Goal: Information Seeking & Learning: Learn about a topic

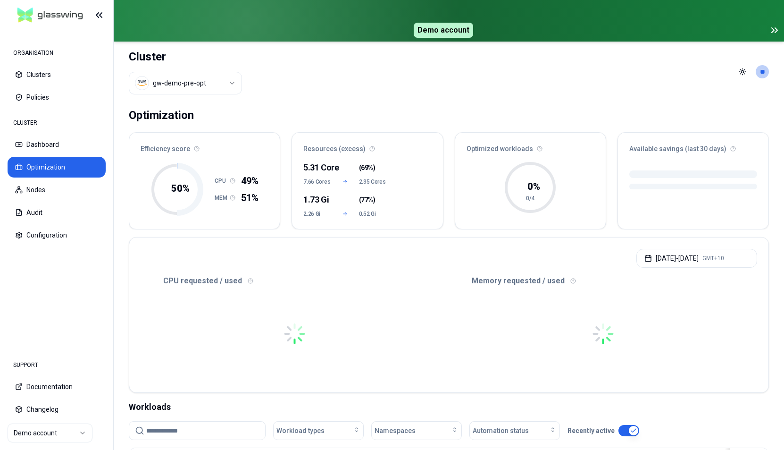
scroll to position [228, 0]
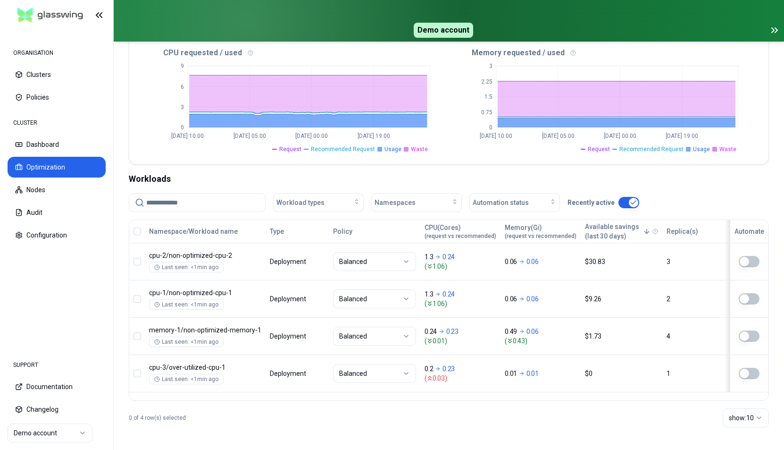
click at [775, 29] on icon at bounding box center [774, 30] width 11 height 11
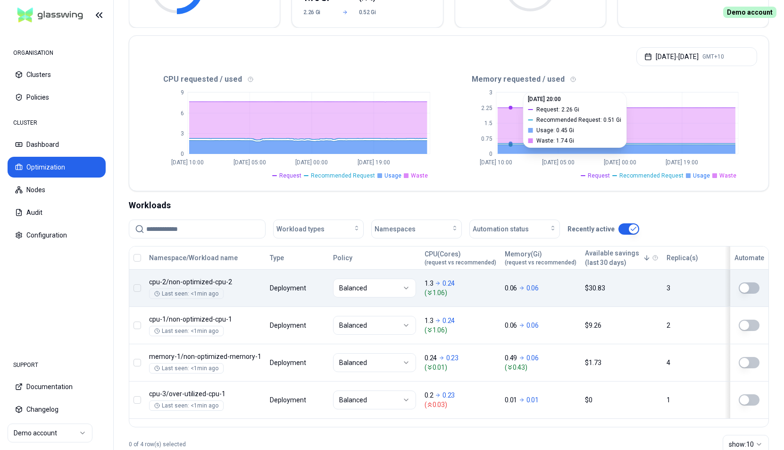
scroll to position [160, 0]
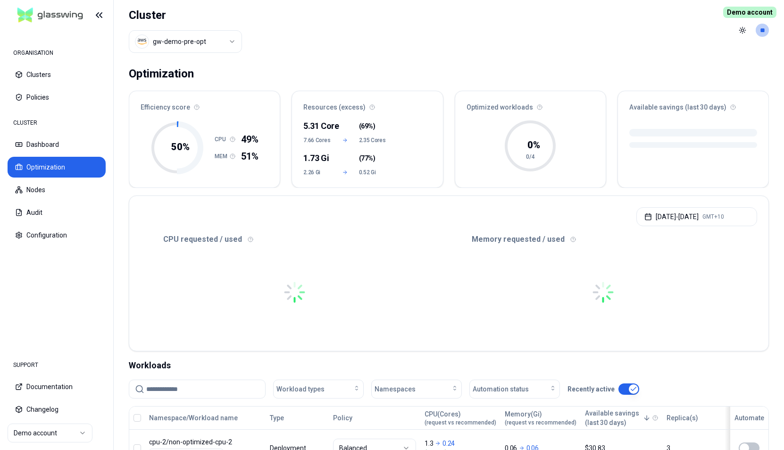
scroll to position [186, 0]
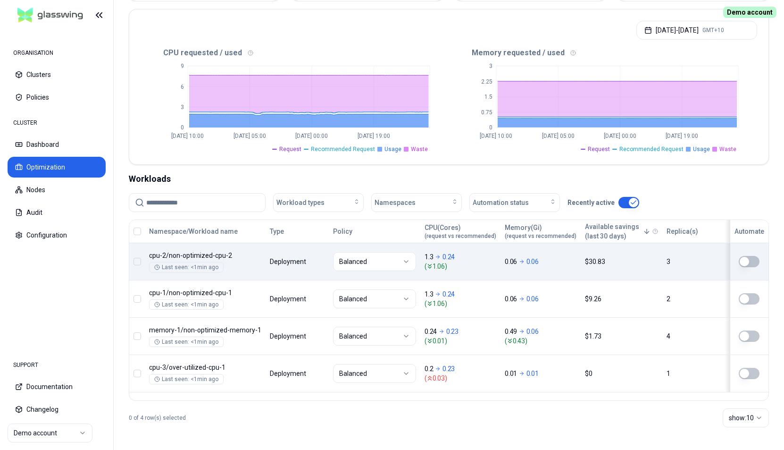
click at [307, 267] on div "Namespace/Workload name Type Policy CPU(Cores) (request vs recommended) Memory(…" at bounding box center [448, 306] width 639 height 172
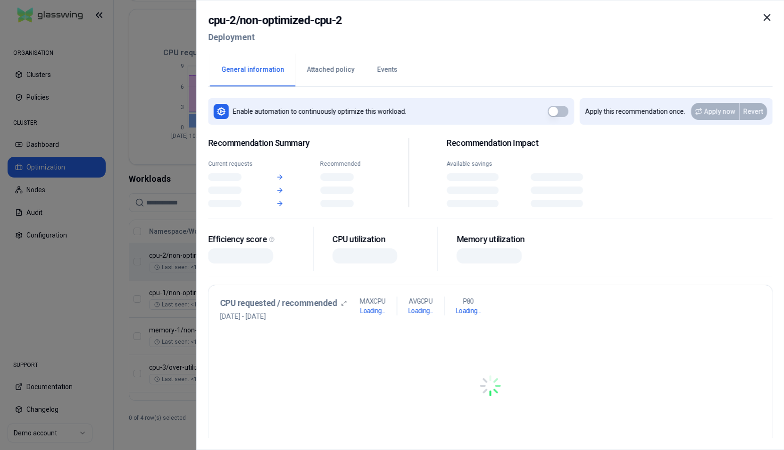
scroll to position [186, 0]
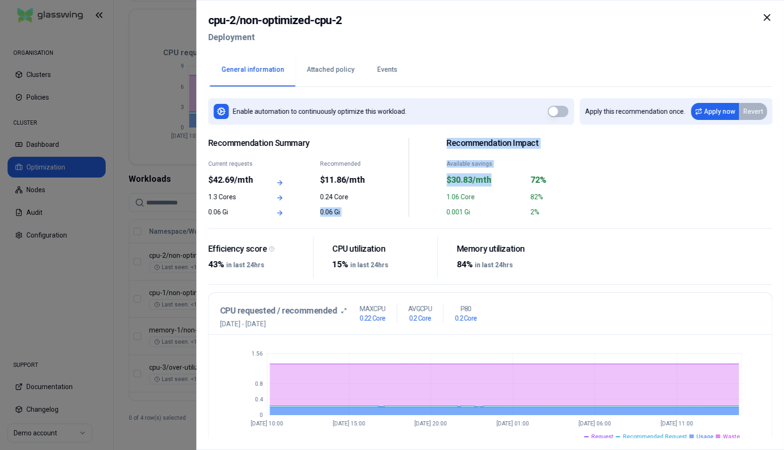
drag, startPoint x: 214, startPoint y: 180, endPoint x: 496, endPoint y: 179, distance: 282.2
click at [496, 179] on div "Recommendation Summary Current requests $42.69/mth Recommended $11.86/mth 1.3 C…" at bounding box center [408, 177] width 401 height 79
click at [496, 179] on div "$30.83/mth" at bounding box center [485, 179] width 78 height 13
drag, startPoint x: 497, startPoint y: 184, endPoint x: 433, endPoint y: 176, distance: 64.7
click at [433, 176] on div "Recommendation Summary Current requests $42.69/mth Recommended $11.86/mth 1.3 C…" at bounding box center [408, 177] width 401 height 79
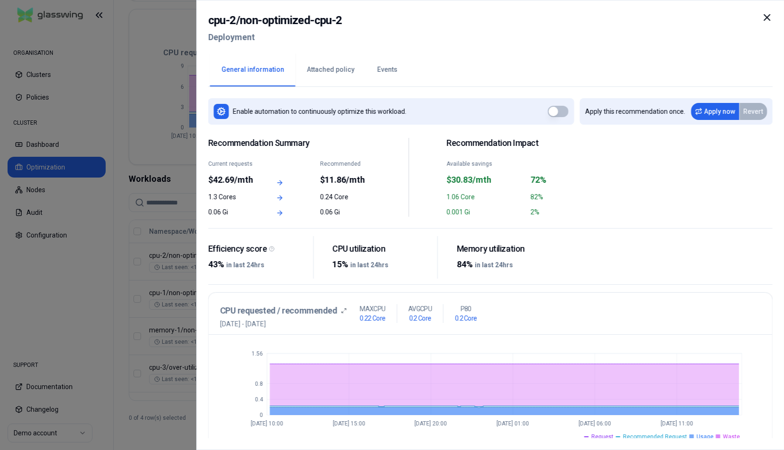
click at [493, 178] on div "$30.83/mth" at bounding box center [485, 179] width 78 height 13
drag, startPoint x: 451, startPoint y: 163, endPoint x: 532, endPoint y: 163, distance: 80.7
click at [532, 163] on div "Available savings $30.83/mth 72%" at bounding box center [527, 173] width 163 height 26
click at [485, 163] on div "Available savings" at bounding box center [485, 164] width 78 height 8
drag, startPoint x: 446, startPoint y: 164, endPoint x: 503, endPoint y: 164, distance: 56.6
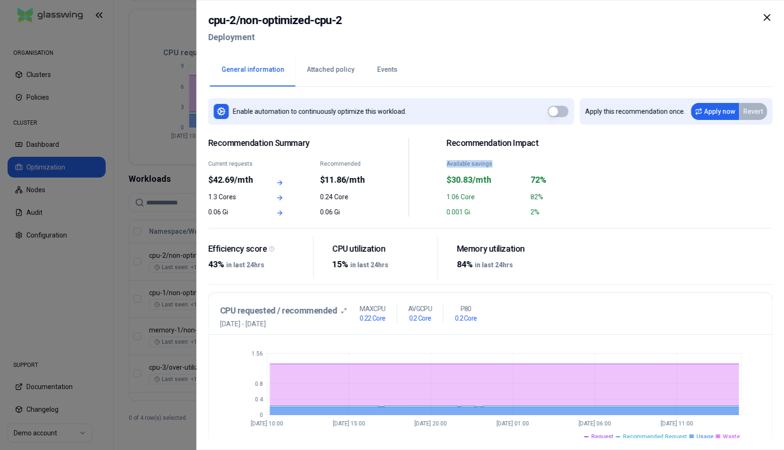
click at [503, 164] on div "Recommendation Summary Current requests $42.69/mth Recommended $11.86/mth 1.3 C…" at bounding box center [408, 177] width 401 height 79
click at [503, 164] on div "Available savings" at bounding box center [485, 164] width 78 height 8
drag, startPoint x: 208, startPoint y: 164, endPoint x: 251, endPoint y: 163, distance: 43.0
click at [251, 163] on div "Current requests" at bounding box center [233, 164] width 50 height 8
click at [242, 165] on div "Current requests" at bounding box center [233, 164] width 50 height 8
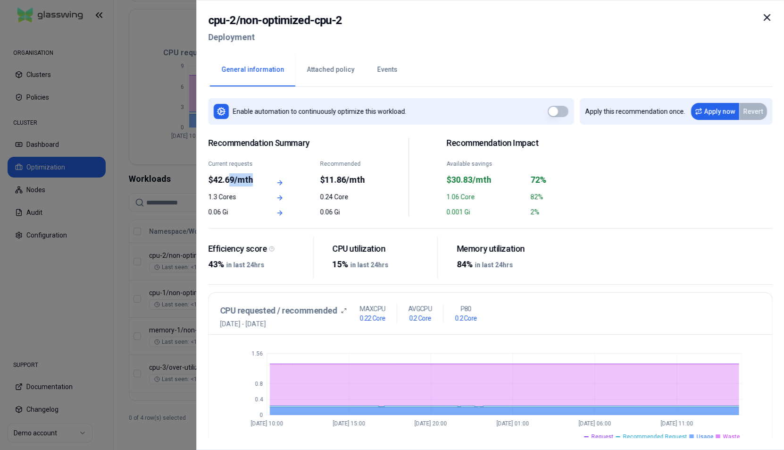
drag, startPoint x: 232, startPoint y: 181, endPoint x: 256, endPoint y: 179, distance: 24.6
click at [256, 179] on div "$42.69/mth" at bounding box center [233, 179] width 50 height 13
click at [237, 179] on div "$42.69/mth" at bounding box center [233, 179] width 50 height 13
drag, startPoint x: 214, startPoint y: 179, endPoint x: 254, endPoint y: 180, distance: 40.1
click at [251, 180] on div "cpu-2 / non-optimized-cpu-2 Deployment General information Attached policy Even…" at bounding box center [490, 225] width 588 height 450
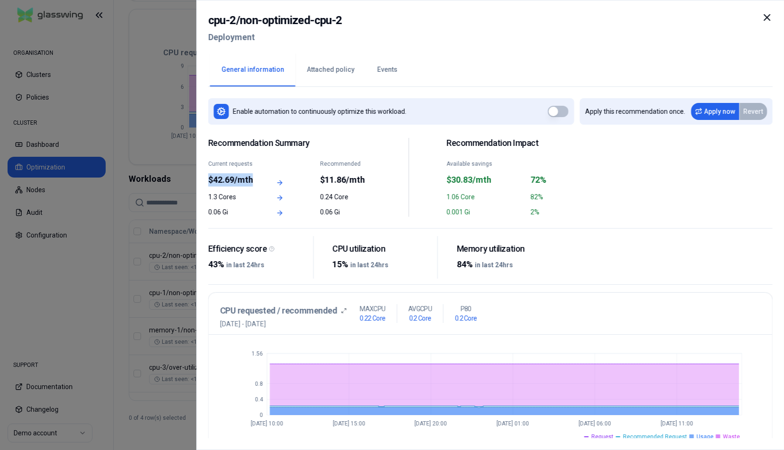
click at [245, 181] on div "$42.69/mth" at bounding box center [233, 179] width 50 height 13
drag, startPoint x: 213, startPoint y: 179, endPoint x: 232, endPoint y: 178, distance: 18.4
click at [232, 178] on div "$42.69/mth" at bounding box center [233, 179] width 50 height 13
click at [238, 179] on div "$42.69/mth" at bounding box center [233, 179] width 50 height 13
drag, startPoint x: 210, startPoint y: 179, endPoint x: 248, endPoint y: 178, distance: 37.8
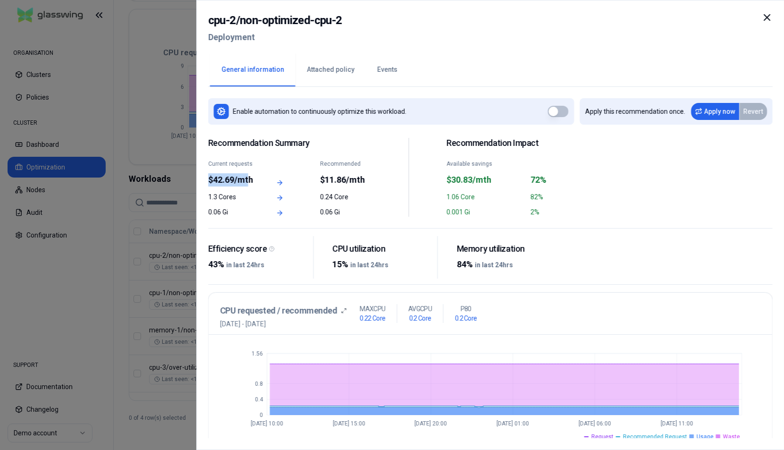
click at [248, 178] on div "$42.69/mth" at bounding box center [233, 179] width 50 height 13
click at [236, 177] on div "$42.69/mth" at bounding box center [233, 179] width 50 height 13
drag, startPoint x: 216, startPoint y: 180, endPoint x: 241, endPoint y: 180, distance: 25.0
click at [241, 180] on div "$42.69/mth" at bounding box center [233, 179] width 50 height 13
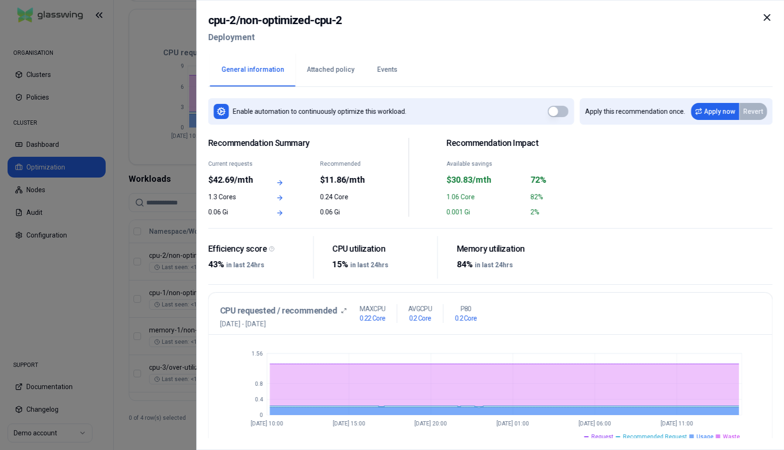
click at [398, 61] on button "Events" at bounding box center [387, 69] width 43 height 33
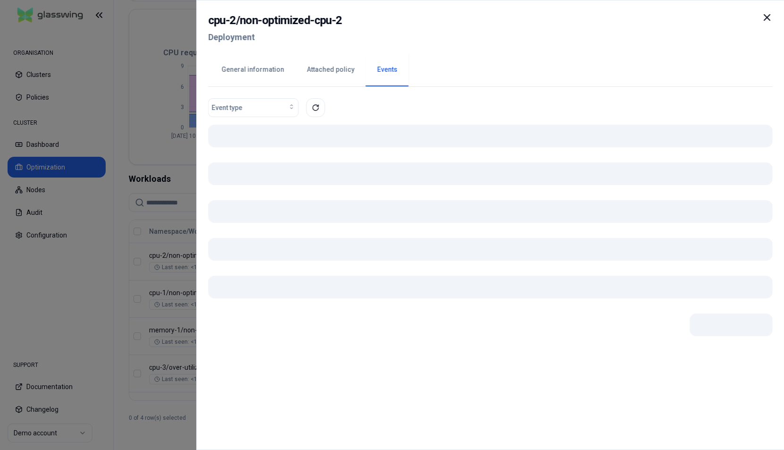
click at [376, 73] on button "Events" at bounding box center [387, 69] width 43 height 33
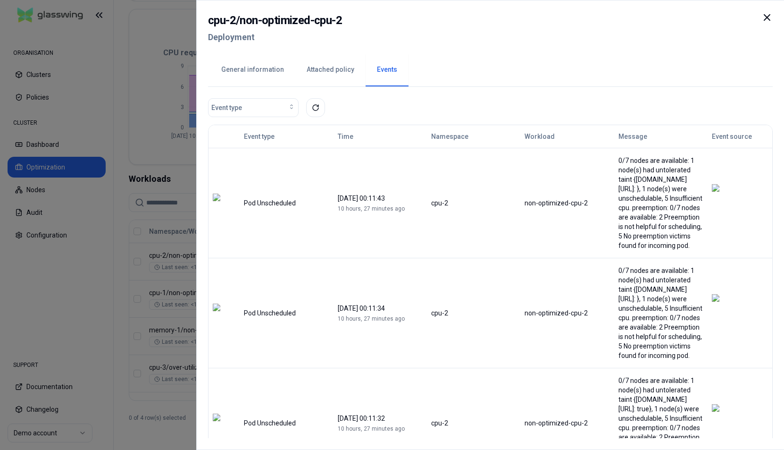
click at [771, 18] on icon at bounding box center [766, 17] width 11 height 11
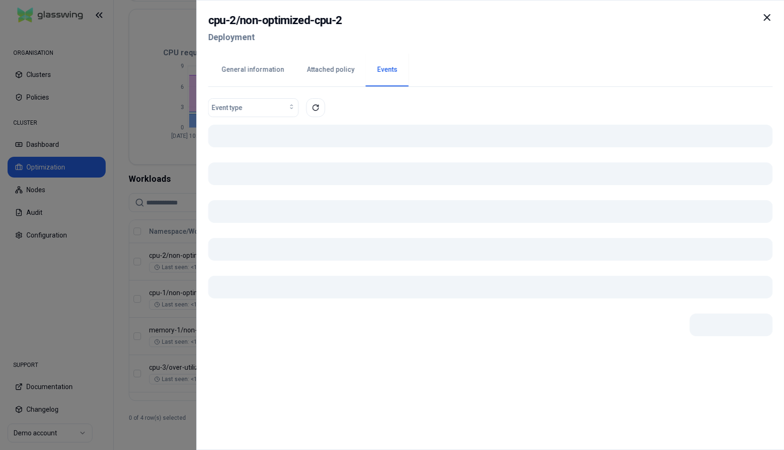
scroll to position [186, 0]
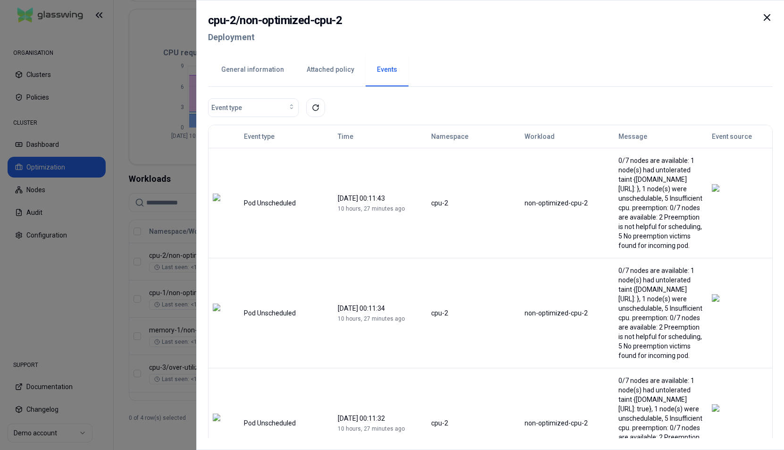
click at [249, 72] on button "General information" at bounding box center [252, 69] width 85 height 33
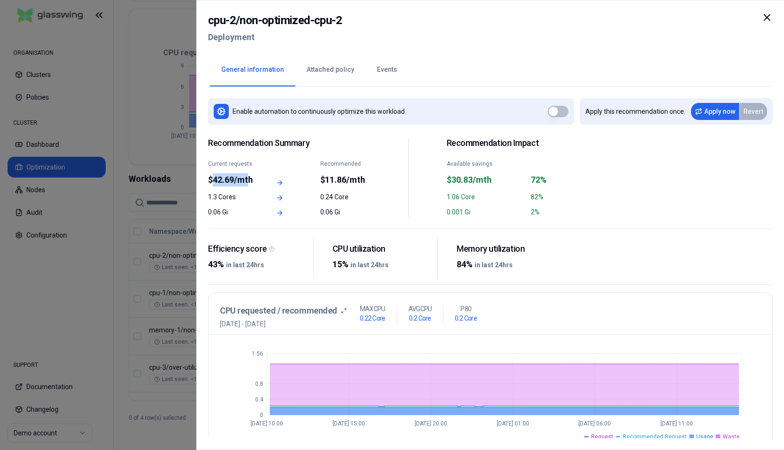
drag, startPoint x: 214, startPoint y: 179, endPoint x: 249, endPoint y: 182, distance: 35.1
click at [249, 182] on div "$42.69/mth" at bounding box center [233, 179] width 50 height 13
click at [245, 181] on div "$42.69/mth" at bounding box center [233, 179] width 50 height 13
click at [766, 18] on icon at bounding box center [767, 18] width 6 height 6
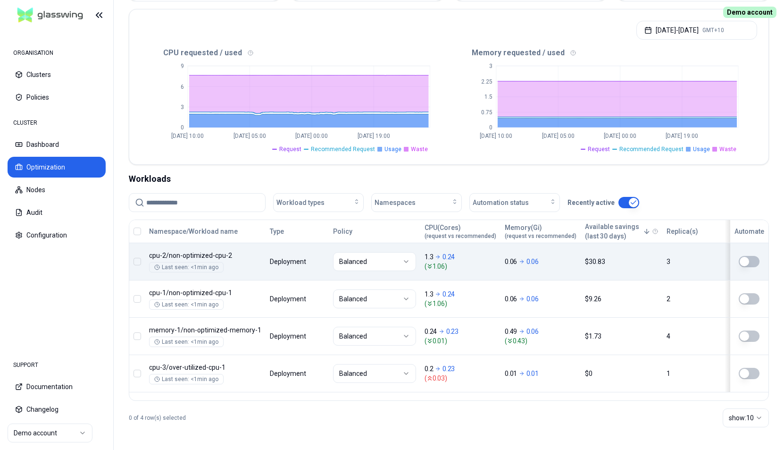
click at [604, 269] on div "Namespace/Workload name Type Policy CPU(Cores) (request vs recommended) Memory(…" at bounding box center [448, 306] width 639 height 172
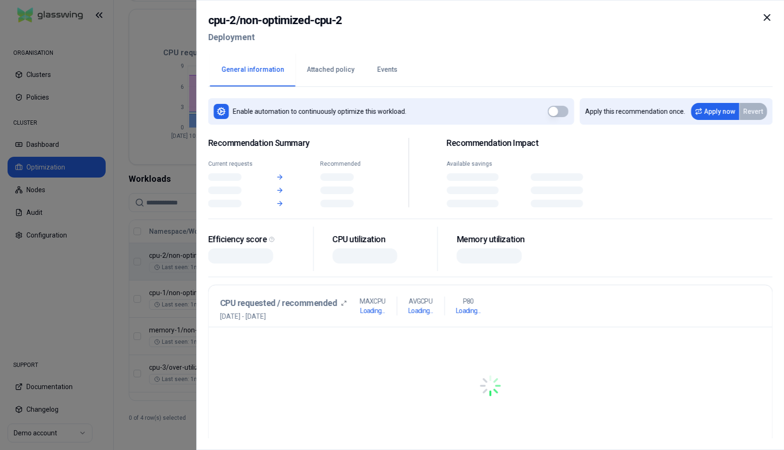
scroll to position [186, 0]
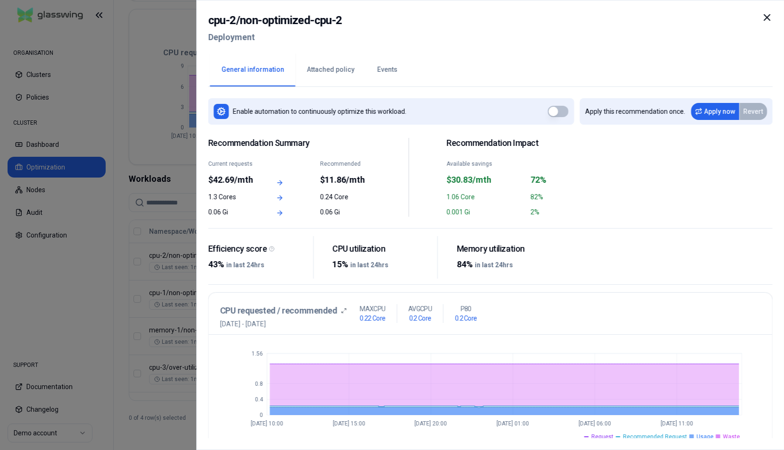
click at [767, 15] on icon at bounding box center [766, 17] width 11 height 11
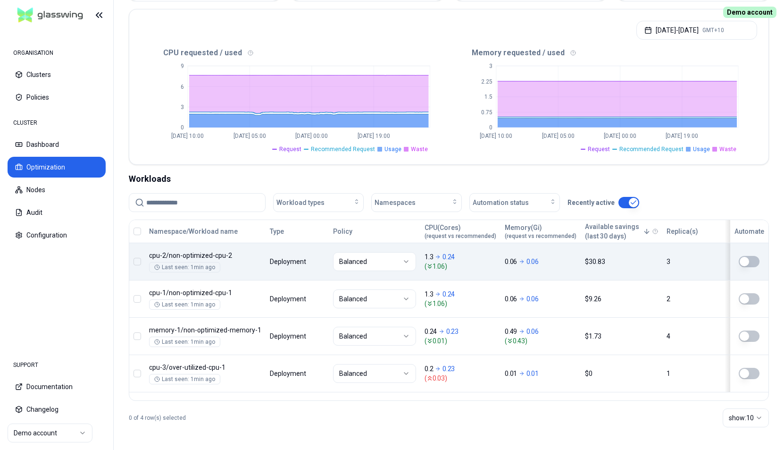
scroll to position [186, 0]
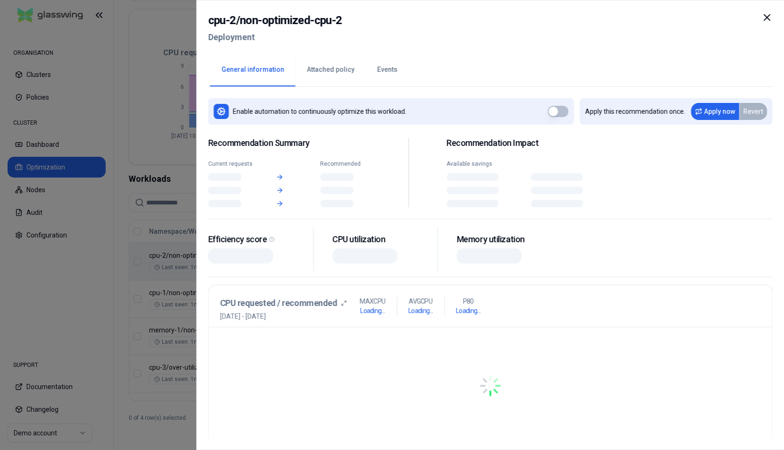
scroll to position [186, 0]
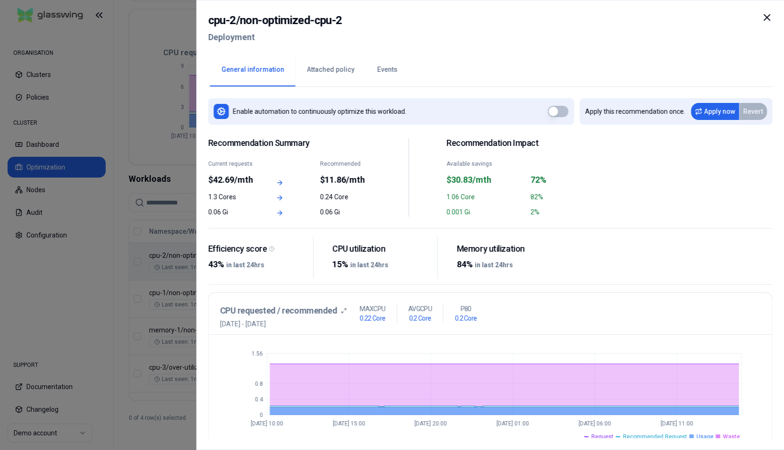
click at [767, 18] on icon at bounding box center [767, 18] width 6 height 6
click at [764, 16] on icon at bounding box center [766, 17] width 11 height 11
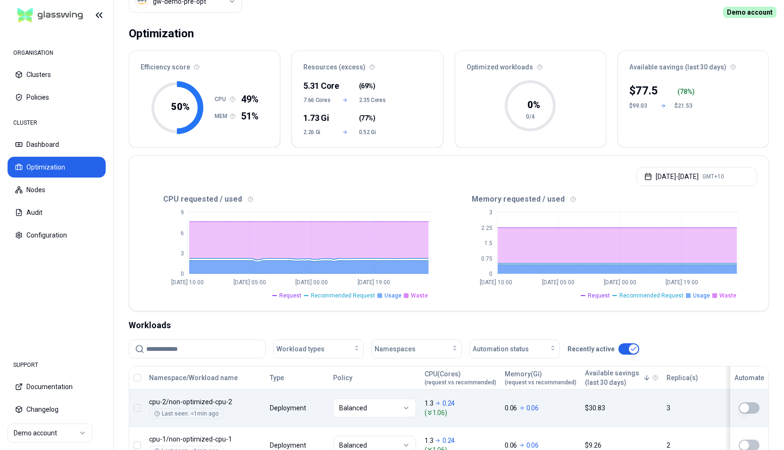
scroll to position [186, 0]
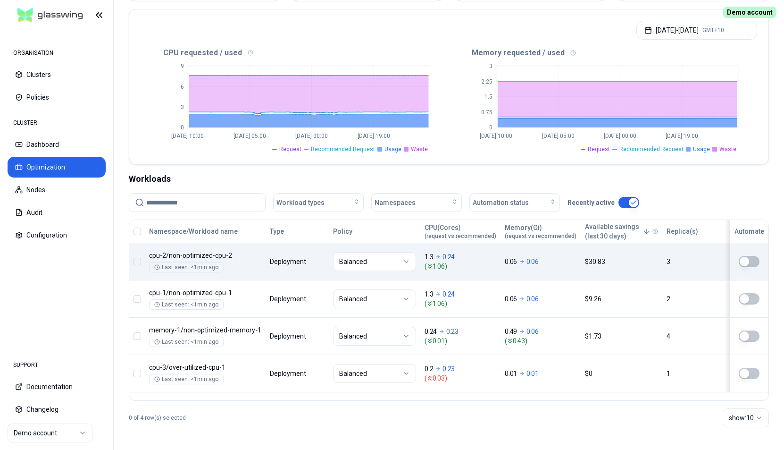
click at [306, 263] on div "Namespace/Workload name Type Policy CPU(Cores) (request vs recommended) Memory(…" at bounding box center [448, 306] width 639 height 172
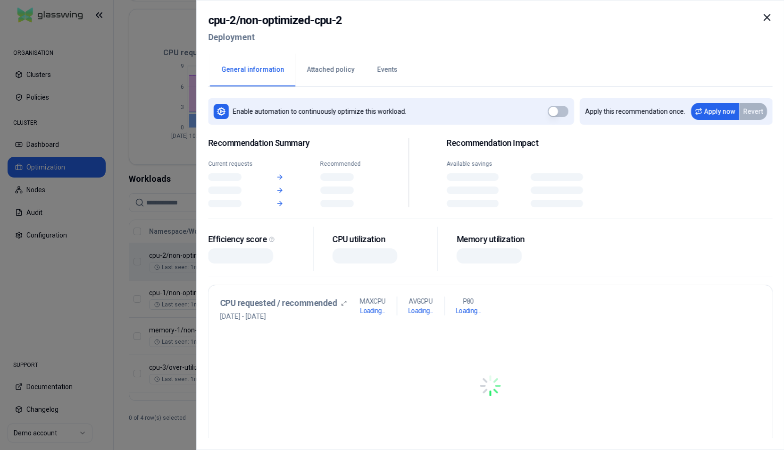
scroll to position [186, 0]
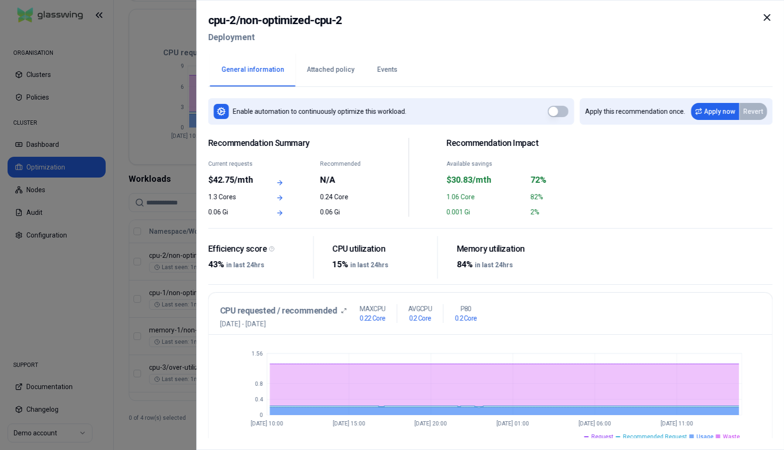
click at [770, 15] on icon at bounding box center [767, 18] width 6 height 6
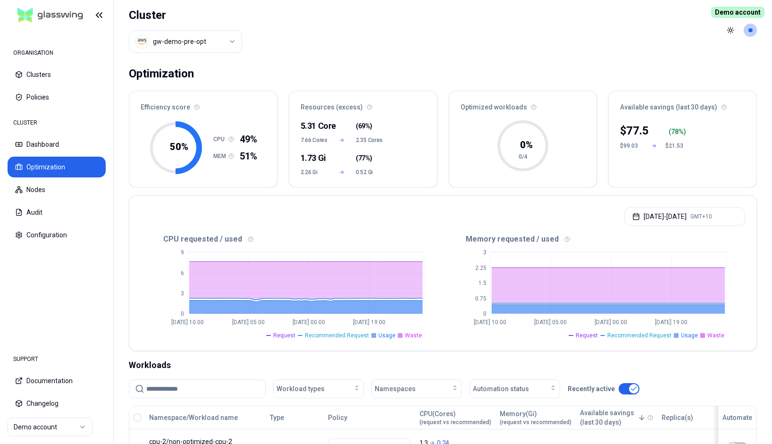
click at [450, 41] on header "Cluster gw-demo-pre-opt Toggle theme **" at bounding box center [443, 30] width 658 height 60
drag, startPoint x: 366, startPoint y: 35, endPoint x: 403, endPoint y: 0, distance: 51.1
click at [367, 34] on header "Cluster gw-demo-pre-opt Toggle theme **" at bounding box center [443, 30] width 658 height 60
click at [403, 39] on header "Cluster gw-demo-pre-opt Toggle theme **" at bounding box center [443, 30] width 658 height 60
click at [409, 34] on header "Cluster gw-demo-pre-opt Toggle theme **" at bounding box center [443, 30] width 658 height 60
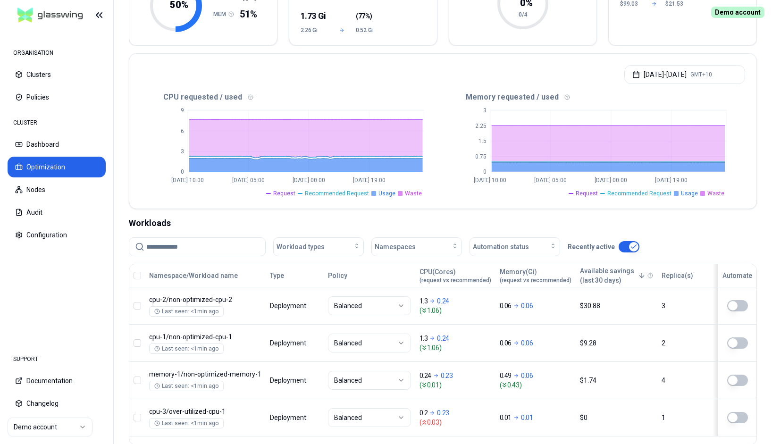
scroll to position [152, 0]
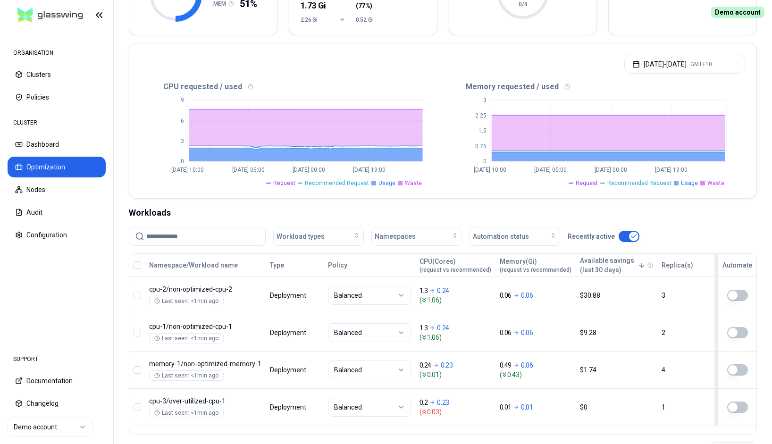
click at [306, 293] on div "Namespace/Workload name Type Policy CPU(Cores) (request vs recommended) Memory(…" at bounding box center [442, 340] width 627 height 172
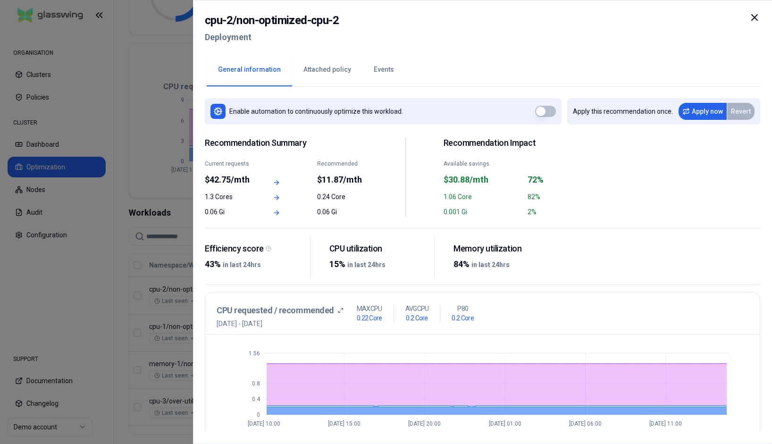
click at [61, 285] on div at bounding box center [386, 222] width 772 height 444
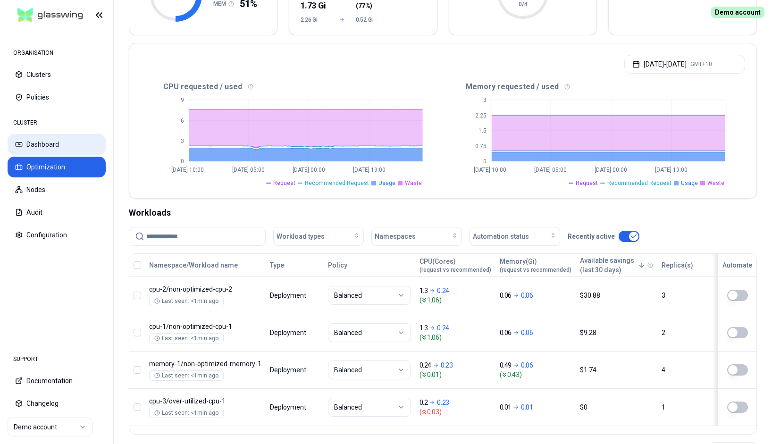
drag, startPoint x: 49, startPoint y: 135, endPoint x: 54, endPoint y: 135, distance: 5.2
click at [49, 135] on button "Dashboard" at bounding box center [57, 144] width 98 height 21
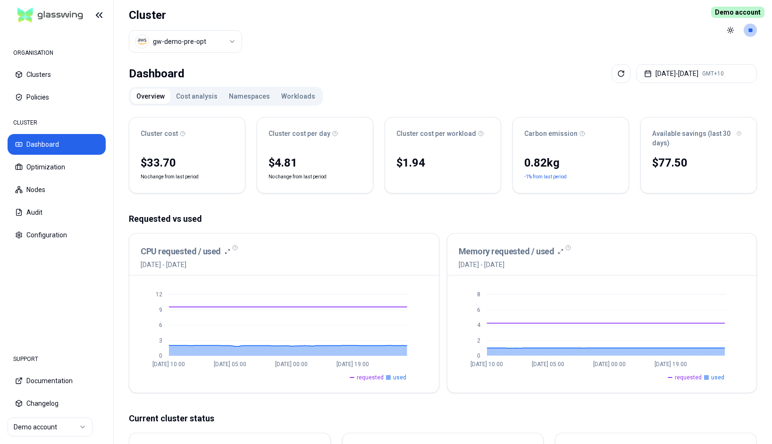
click at [276, 97] on button "Workloads" at bounding box center [298, 96] width 45 height 15
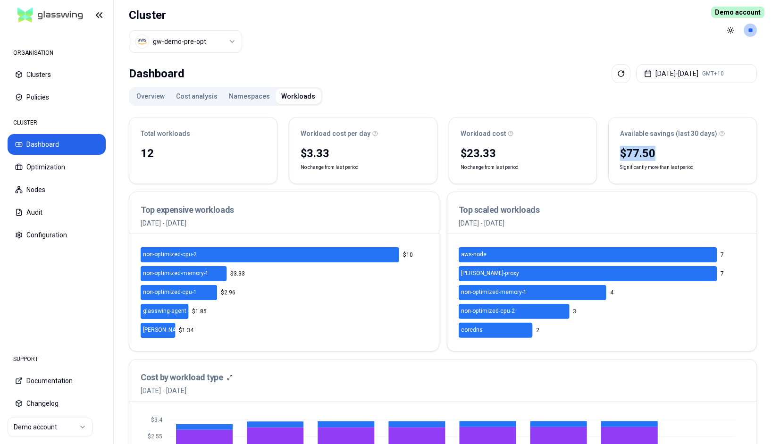
drag, startPoint x: 632, startPoint y: 153, endPoint x: 673, endPoint y: 159, distance: 41.4
click at [672, 159] on div "Available savings (last 30 days) $77.50 Significantly more than last period" at bounding box center [682, 150] width 149 height 67
drag, startPoint x: 46, startPoint y: 166, endPoint x: 50, endPoint y: 151, distance: 14.5
click at [47, 68] on button "Clusters" at bounding box center [57, 74] width 98 height 21
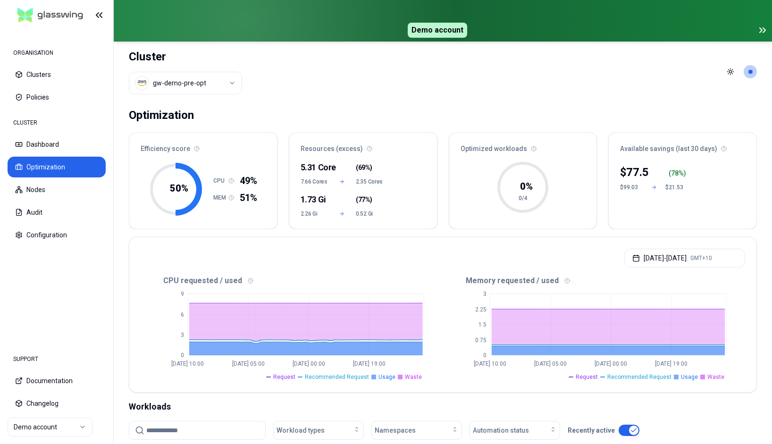
click at [762, 33] on icon at bounding box center [762, 30] width 11 height 11
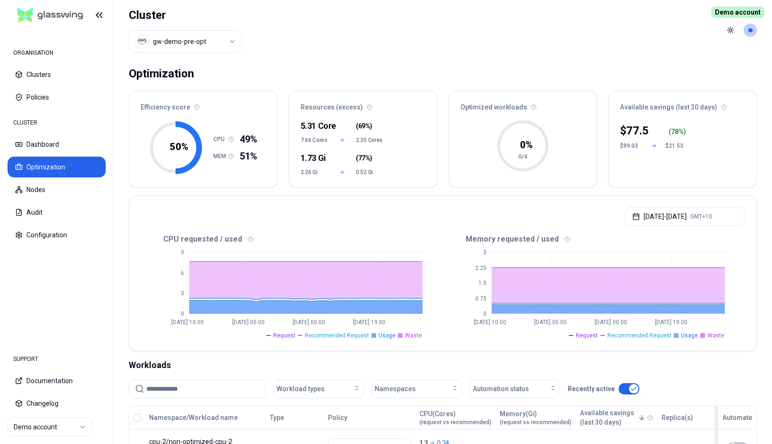
click at [542, 30] on header "Cluster gw-demo-pre-opt Toggle theme **" at bounding box center [443, 30] width 658 height 60
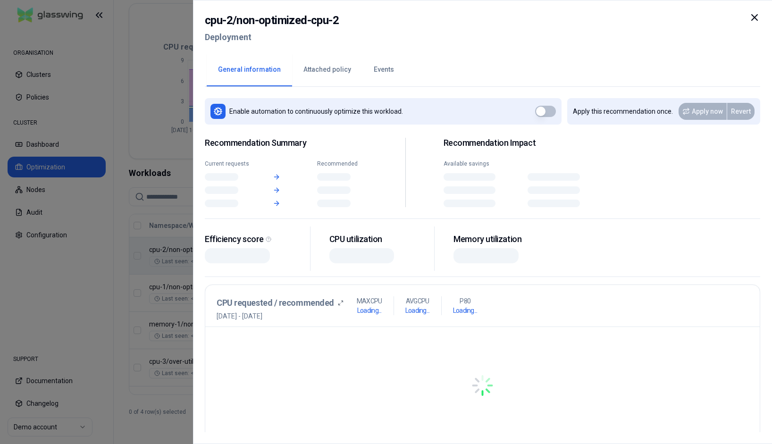
scroll to position [192, 0]
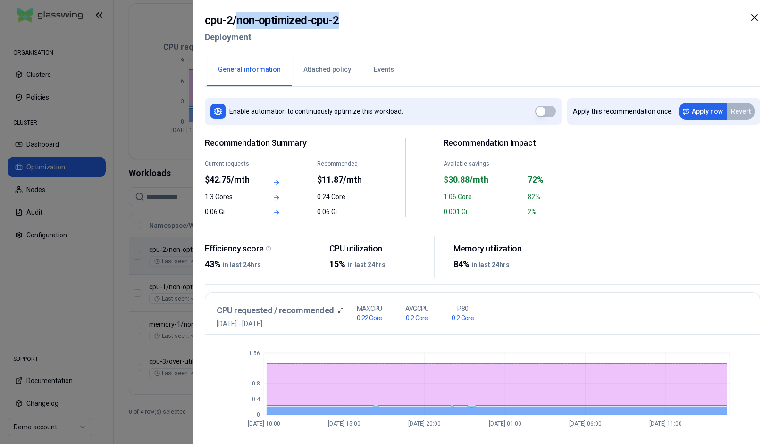
drag, startPoint x: 238, startPoint y: 20, endPoint x: 347, endPoint y: 21, distance: 109.0
click at [347, 21] on div "cpu-2 / non-optimized-cpu-2 Deployment" at bounding box center [482, 32] width 555 height 40
copy h2 "non-optimized-cpu-2"
click at [48, 114] on div at bounding box center [386, 222] width 772 height 444
click at [45, 149] on div at bounding box center [386, 222] width 772 height 444
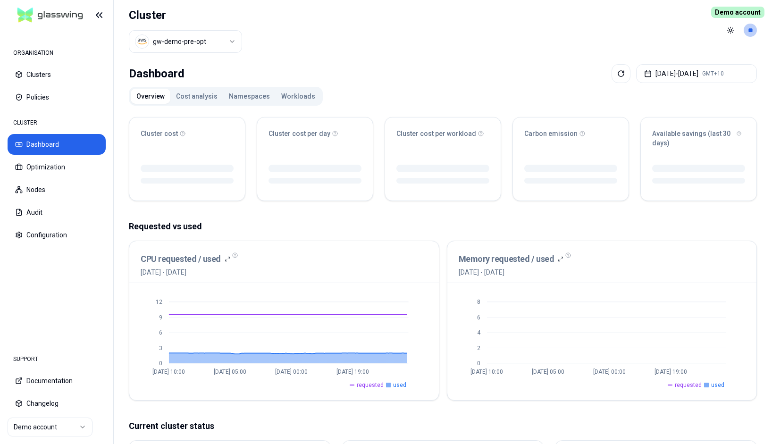
click at [300, 92] on button "Workloads" at bounding box center [298, 96] width 45 height 15
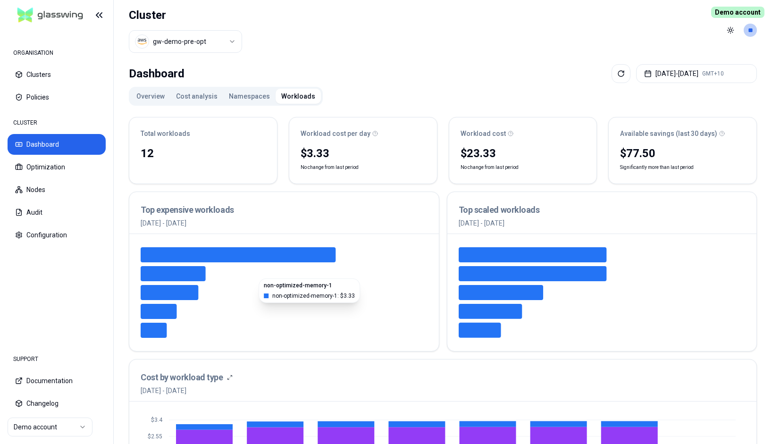
scroll to position [289, 0]
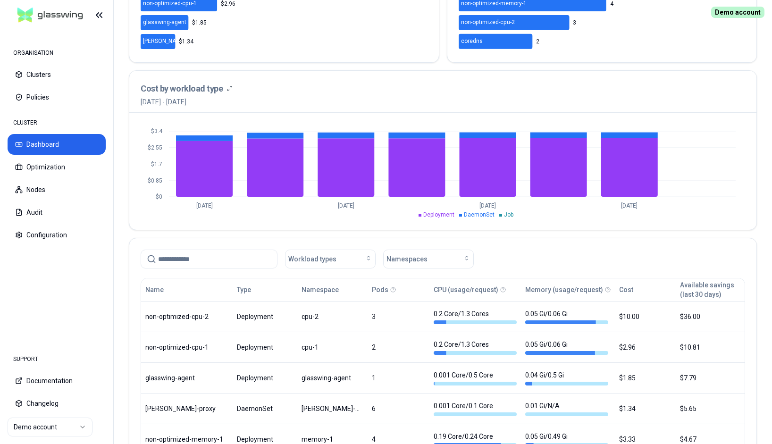
click at [185, 258] on input at bounding box center [214, 259] width 113 height 18
paste input "**********"
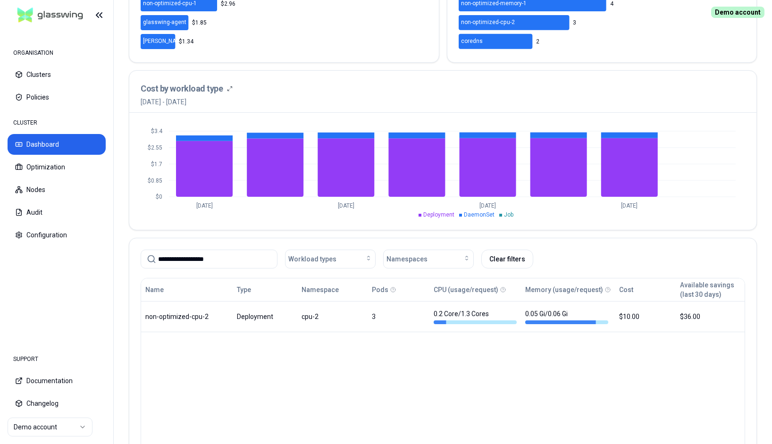
scroll to position [365, 0]
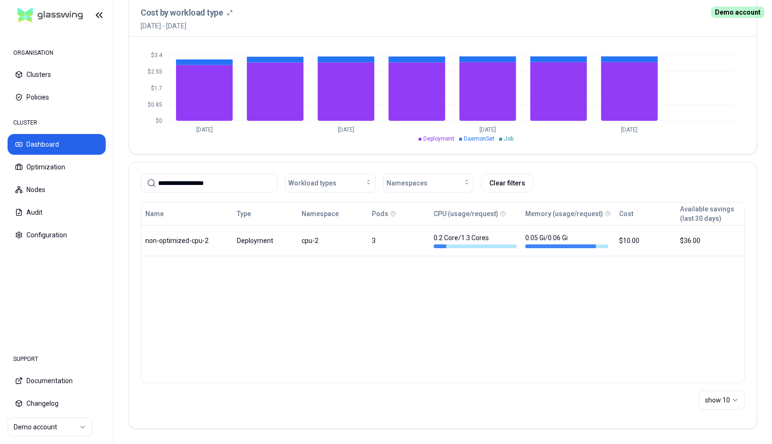
type input "**********"
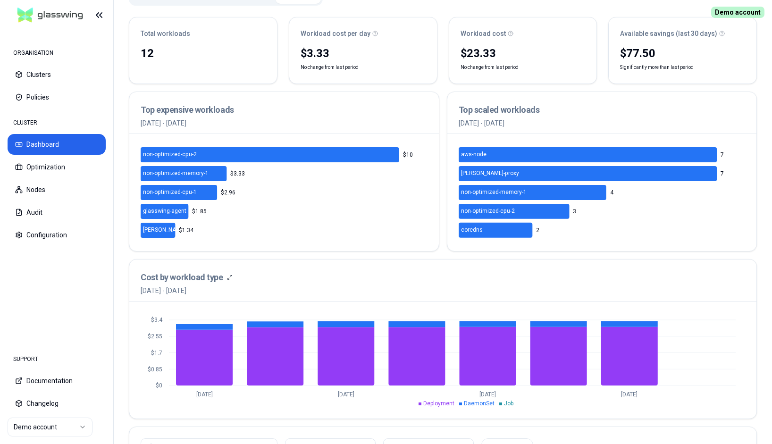
scroll to position [0, 0]
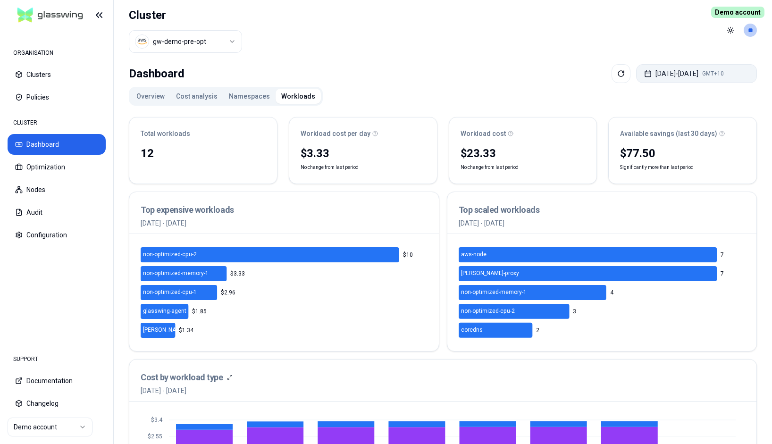
click at [662, 75] on button "Aug 21, 2025 - Aug 28, 2025 GMT+10" at bounding box center [696, 73] width 121 height 19
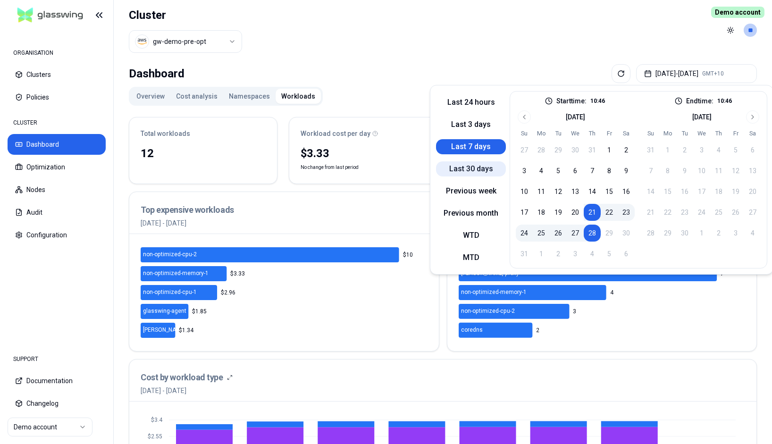
click at [484, 169] on button "Last 30 days" at bounding box center [471, 168] width 70 height 15
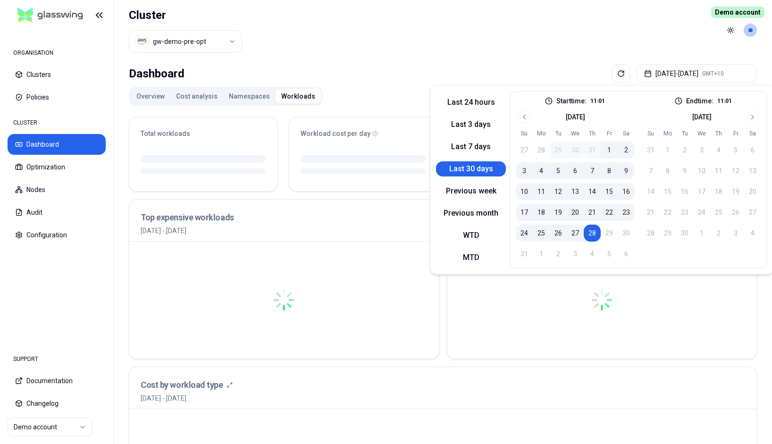
click at [543, 31] on header "Cluster gw-demo-pre-opt Toggle theme **" at bounding box center [443, 30] width 658 height 60
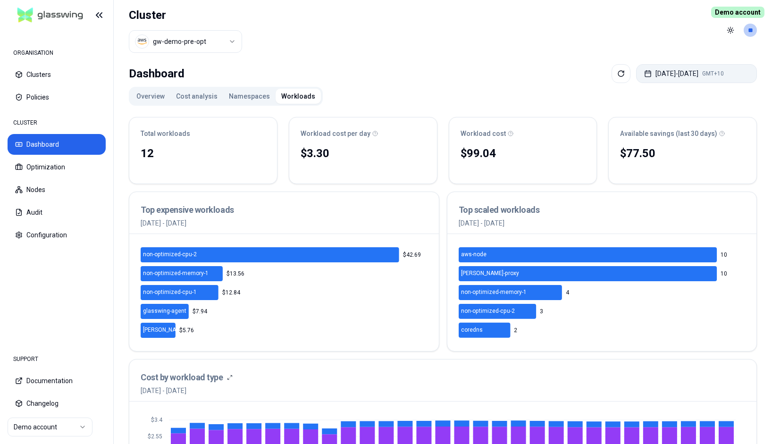
click at [674, 74] on button "Jul 29, 2025 - Aug 28, 2025 GMT+10" at bounding box center [696, 73] width 121 height 19
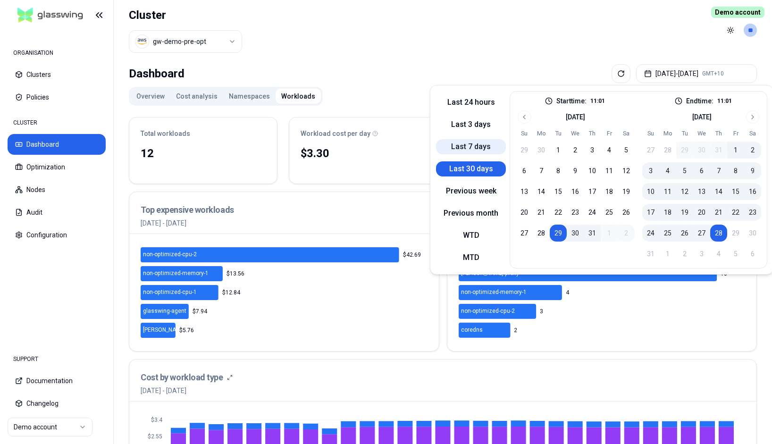
click at [472, 152] on button "Last 7 days" at bounding box center [471, 146] width 70 height 15
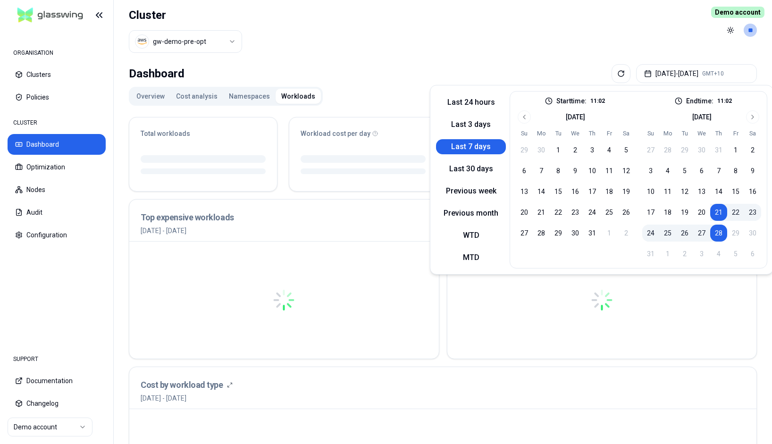
click at [536, 40] on header "Cluster gw-demo-pre-opt Toggle theme **" at bounding box center [443, 30] width 658 height 60
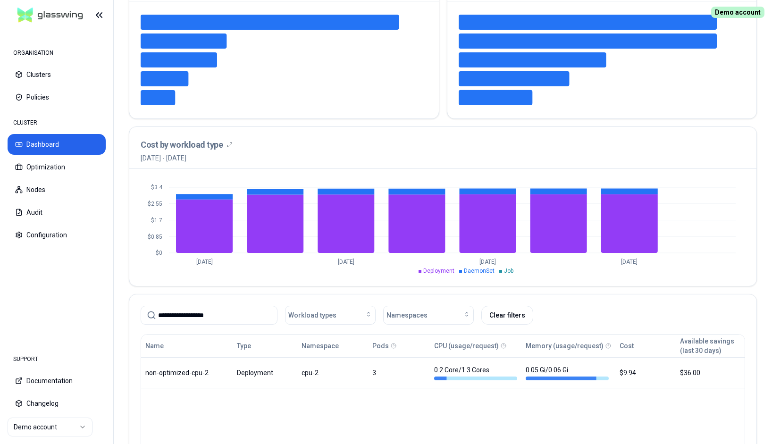
scroll to position [365, 0]
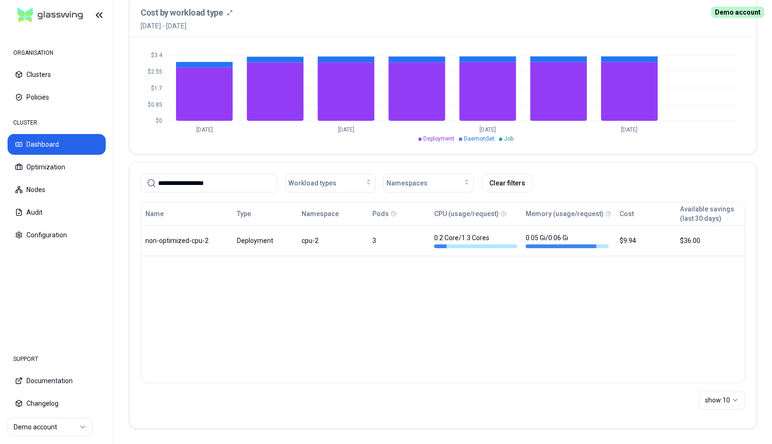
click at [566, 187] on div "**********" at bounding box center [443, 183] width 604 height 19
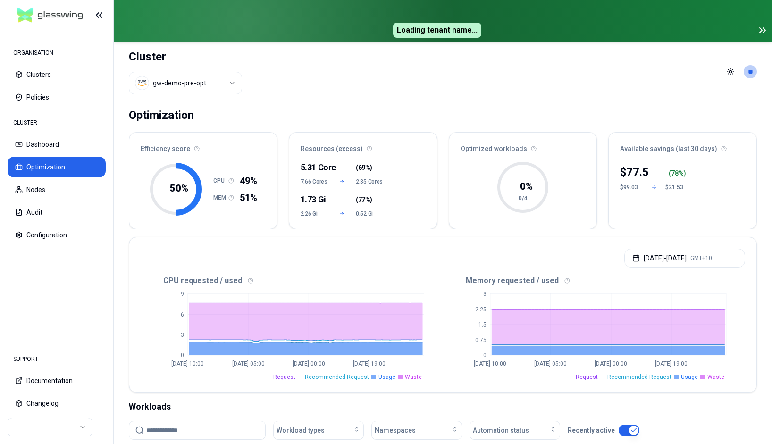
scroll to position [233, 0]
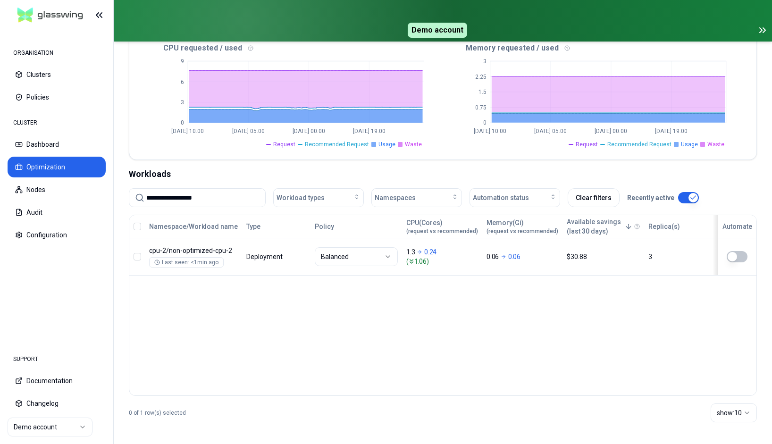
type input "**********"
click at [765, 32] on icon at bounding box center [762, 30] width 11 height 11
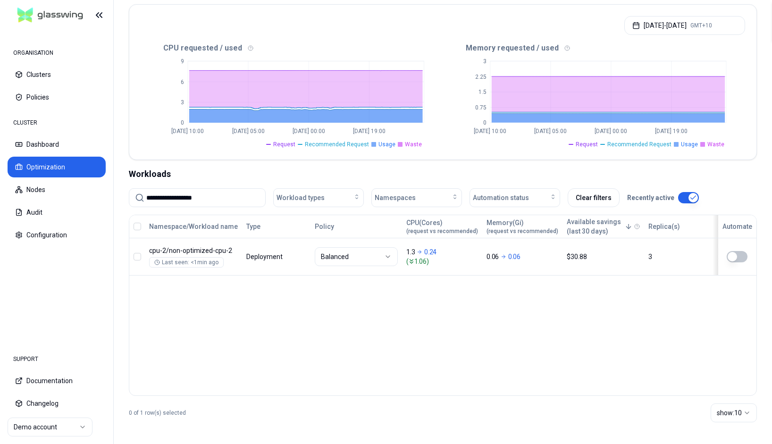
scroll to position [192, 0]
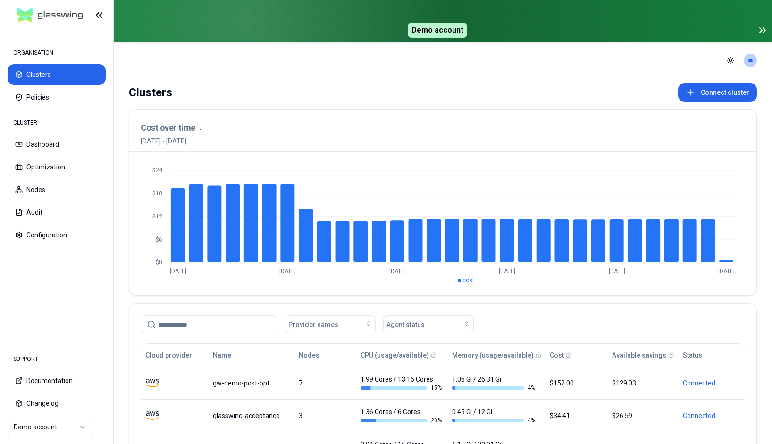
click at [62, 427] on html "ORGANISATION Clusters Policies CLUSTER Dashboard Optimization Nodes Audit Confi…" at bounding box center [386, 222] width 772 height 444
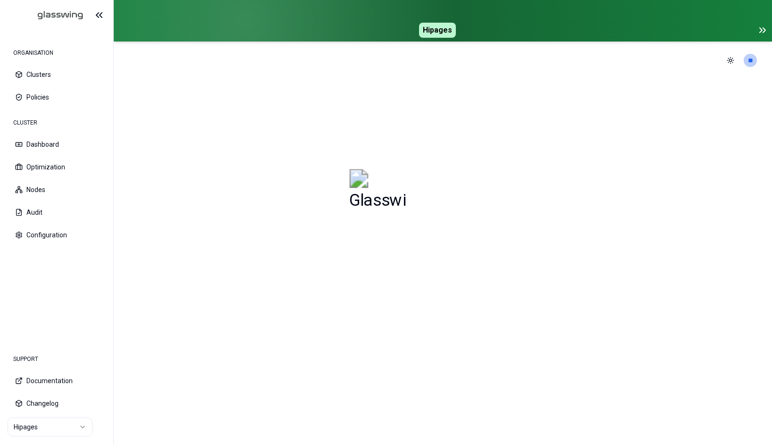
click at [759, 28] on icon at bounding box center [762, 30] width 11 height 11
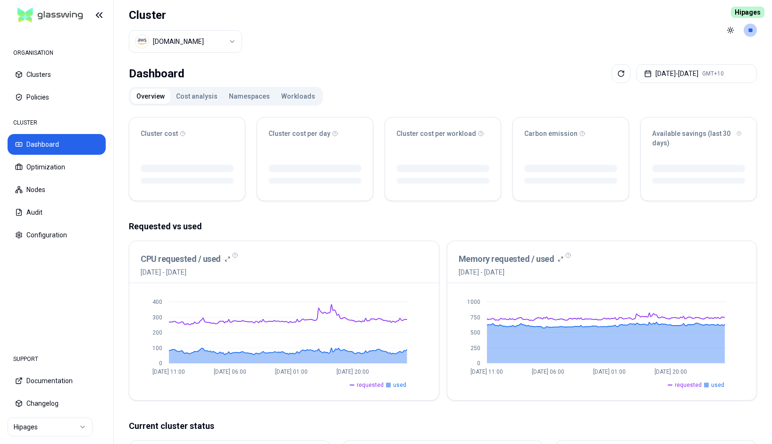
click at [287, 97] on button "Workloads" at bounding box center [298, 96] width 45 height 15
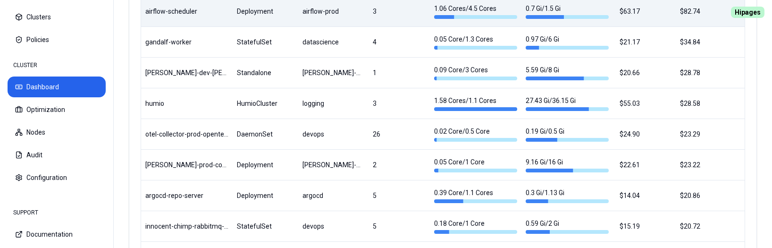
scroll to position [707, 0]
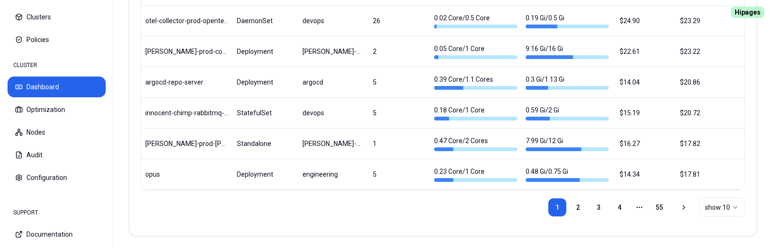
click at [249, 205] on div "1 2 3 4 More pages 55 show: 10" at bounding box center [443, 207] width 604 height 34
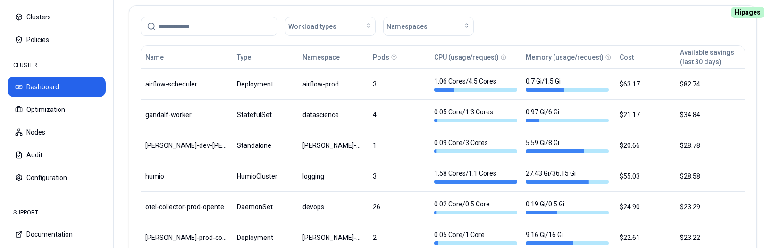
scroll to position [511, 0]
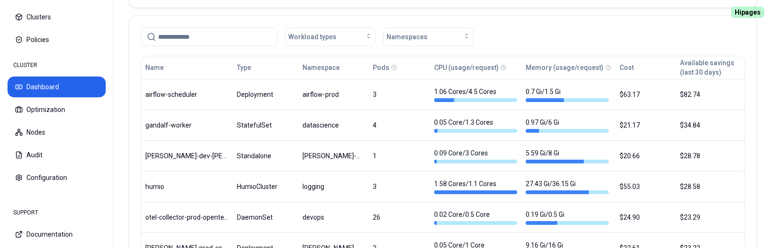
click at [525, 30] on div "Workload types Namespaces" at bounding box center [443, 36] width 604 height 19
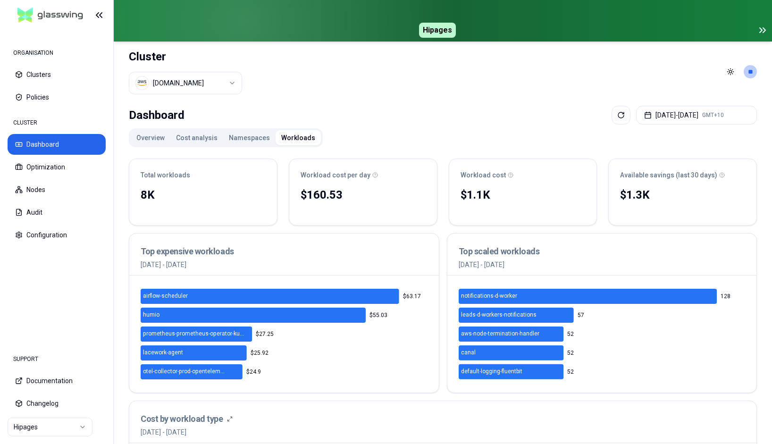
drag, startPoint x: 397, startPoint y: 82, endPoint x: 474, endPoint y: 67, distance: 77.8
click at [397, 82] on header "Cluster [DOMAIN_NAME] Toggle theme **" at bounding box center [443, 72] width 658 height 60
click at [764, 32] on icon at bounding box center [764, 30] width 2 height 5
